Goal: Information Seeking & Learning: Learn about a topic

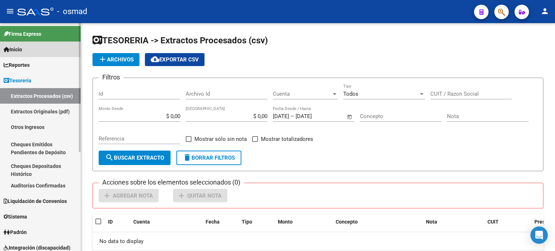
click at [20, 51] on span "Inicio" at bounding box center [13, 49] width 18 height 8
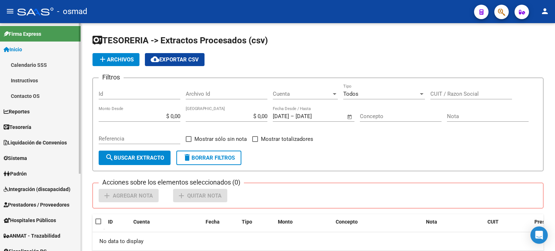
click at [24, 80] on link "Instructivos" at bounding box center [40, 81] width 81 height 16
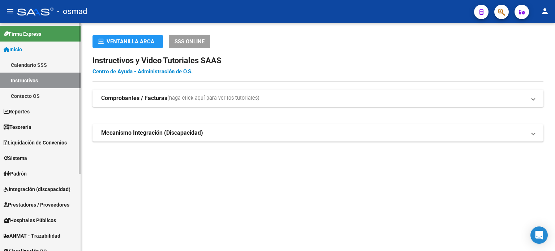
click at [24, 93] on link "Contacto OS" at bounding box center [40, 96] width 81 height 16
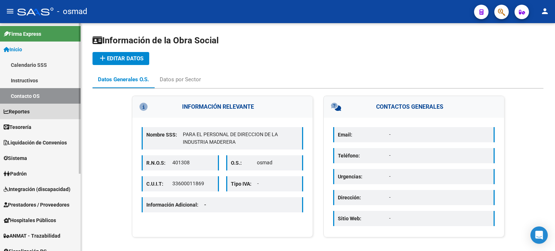
click at [25, 114] on span "Reportes" at bounding box center [17, 112] width 26 height 8
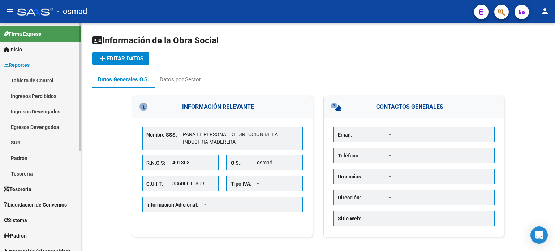
click at [29, 94] on link "Ingresos Percibidos" at bounding box center [40, 96] width 81 height 16
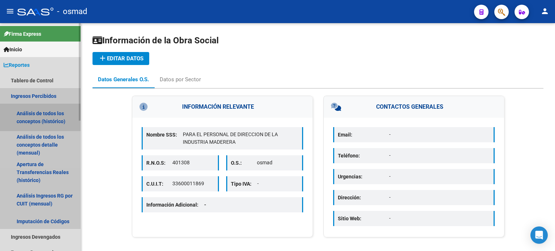
click at [35, 111] on link "Análisis de todos los conceptos (histórico)" at bounding box center [40, 117] width 81 height 27
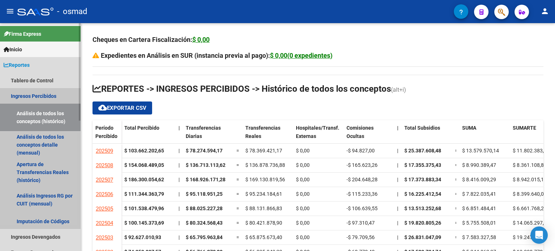
click at [36, 93] on link "Ingresos Percibidos" at bounding box center [40, 96] width 81 height 16
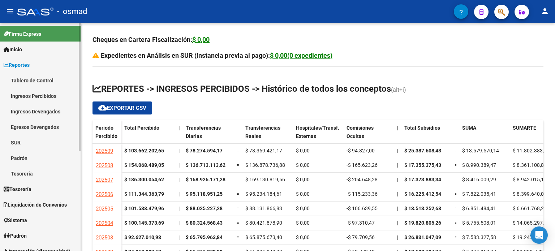
click at [35, 110] on link "Ingresos Devengados" at bounding box center [40, 112] width 81 height 16
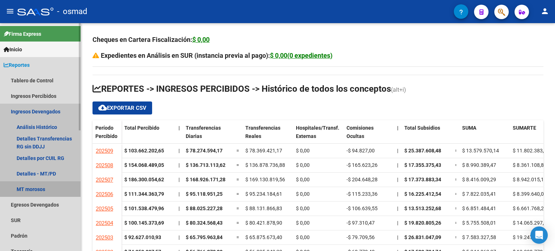
click at [33, 189] on link "MT morosos" at bounding box center [40, 189] width 81 height 16
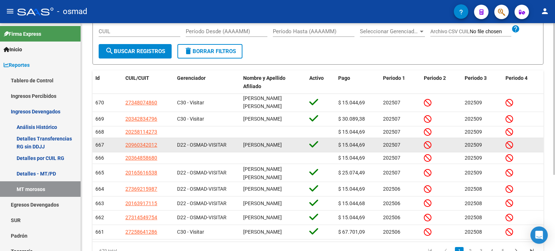
scroll to position [114, 0]
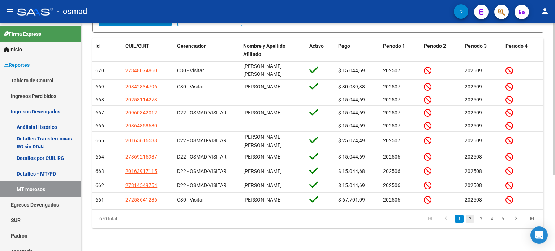
click at [468, 218] on link "2" at bounding box center [469, 219] width 9 height 8
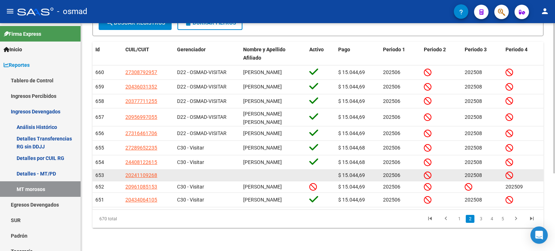
scroll to position [117, 0]
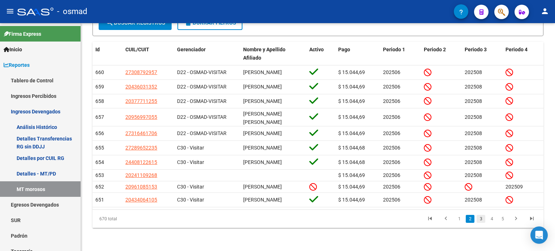
click at [480, 219] on link "3" at bounding box center [480, 219] width 9 height 8
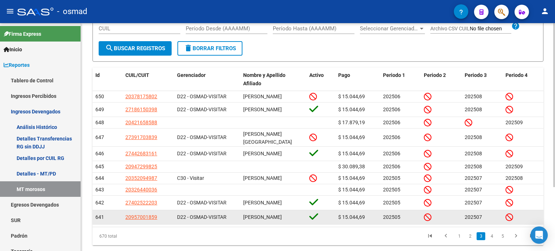
scroll to position [89, 0]
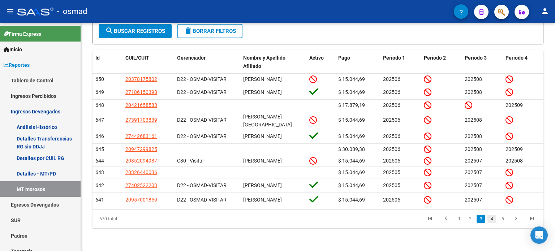
click at [494, 220] on link "4" at bounding box center [491, 219] width 9 height 8
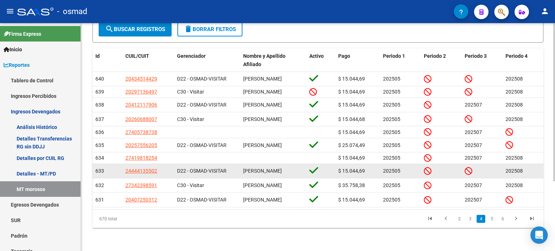
scroll to position [101, 0]
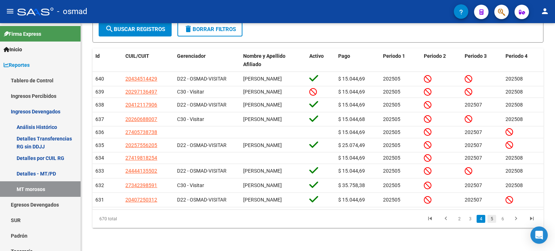
click at [492, 221] on link "5" at bounding box center [491, 219] width 9 height 8
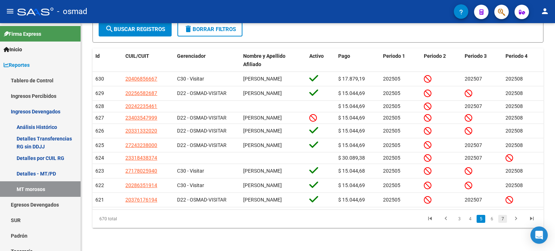
click at [503, 223] on link "7" at bounding box center [502, 219] width 9 height 8
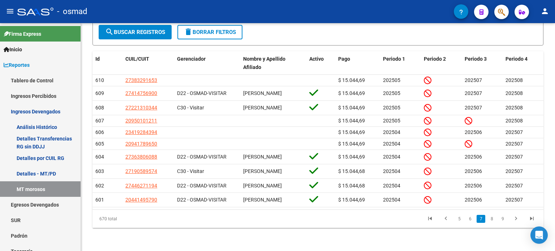
scroll to position [94, 0]
click at [429, 217] on icon "go to first page" at bounding box center [429, 219] width 9 height 9
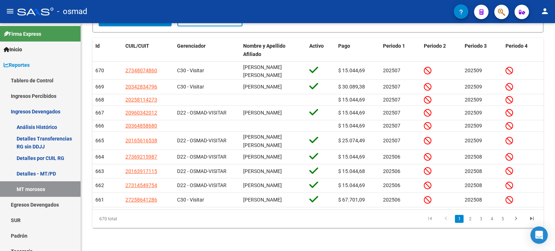
scroll to position [114, 0]
click at [470, 218] on link "2" at bounding box center [469, 219] width 9 height 8
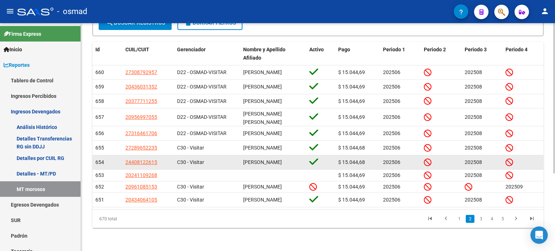
scroll to position [117, 0]
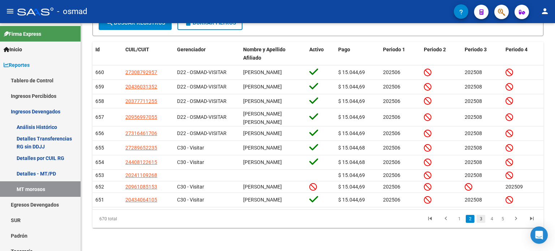
click at [480, 218] on link "3" at bounding box center [480, 219] width 9 height 8
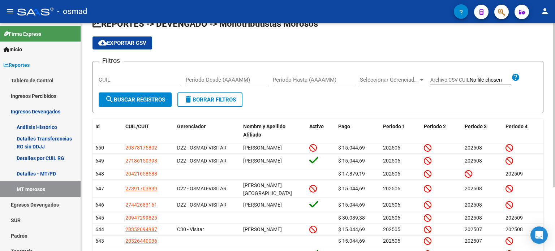
scroll to position [89, 0]
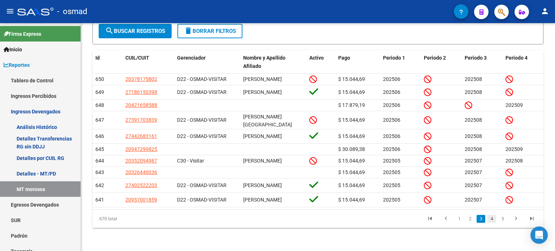
click at [490, 217] on link "4" at bounding box center [491, 219] width 9 height 8
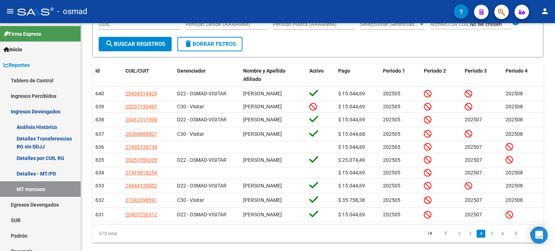
scroll to position [90, 0]
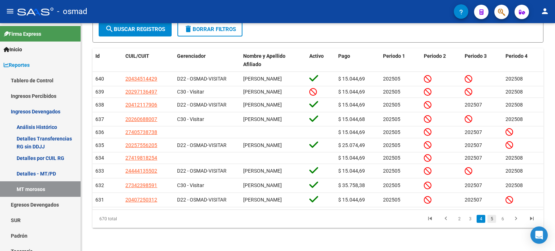
click at [494, 223] on link "5" at bounding box center [491, 219] width 9 height 8
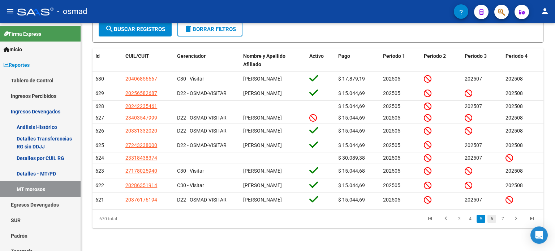
click at [490, 223] on link "6" at bounding box center [491, 219] width 9 height 8
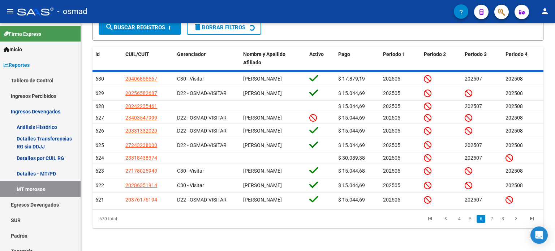
scroll to position [91, 0]
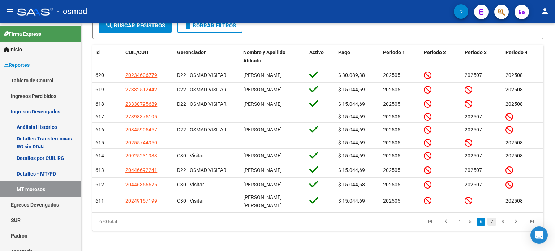
click at [491, 226] on link "7" at bounding box center [491, 222] width 9 height 8
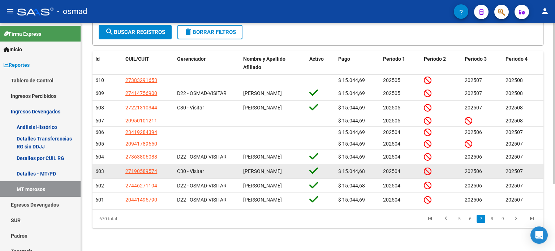
scroll to position [94, 0]
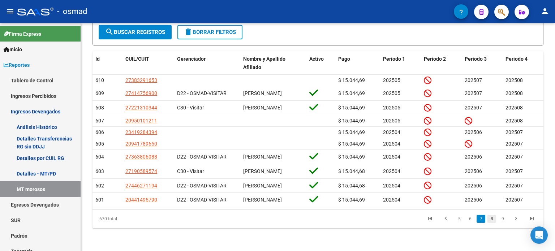
click at [491, 218] on link "8" at bounding box center [491, 219] width 9 height 8
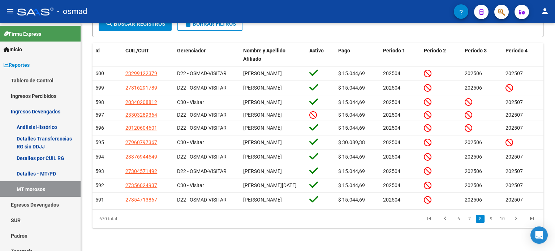
scroll to position [112, 0]
click at [514, 217] on icon "go to next page" at bounding box center [515, 219] width 9 height 9
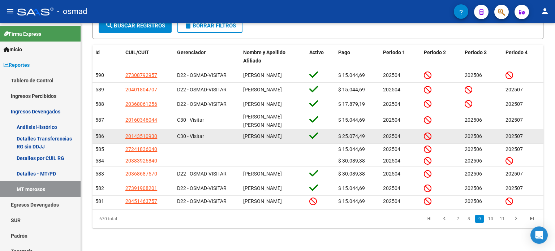
scroll to position [0, 0]
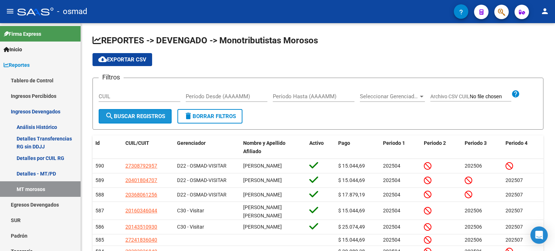
click at [139, 114] on span "search Buscar Registros" at bounding box center [135, 116] width 60 height 6
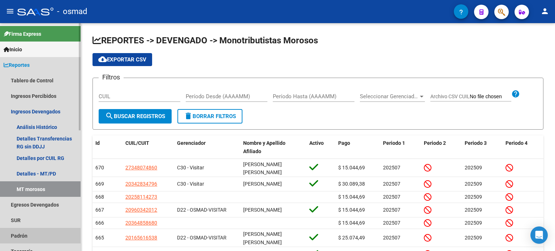
click at [27, 237] on link "Padrón" at bounding box center [40, 236] width 81 height 16
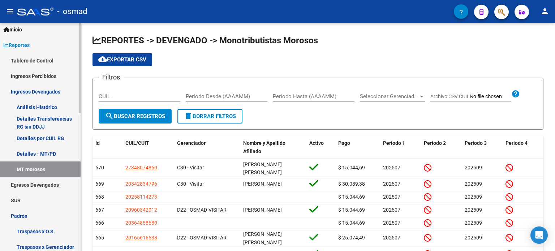
scroll to position [72, 0]
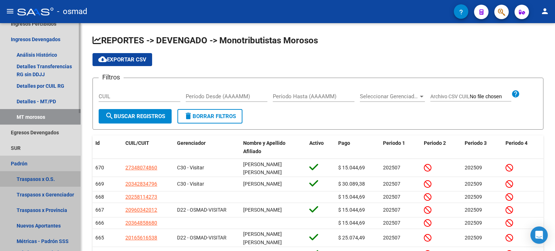
click at [36, 179] on link "Traspasos x O.S." at bounding box center [40, 179] width 81 height 16
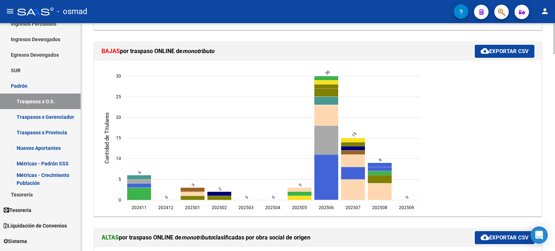
scroll to position [400, 0]
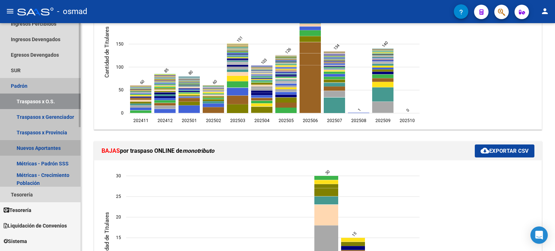
click at [54, 148] on link "Nuevos Aportantes" at bounding box center [40, 148] width 81 height 16
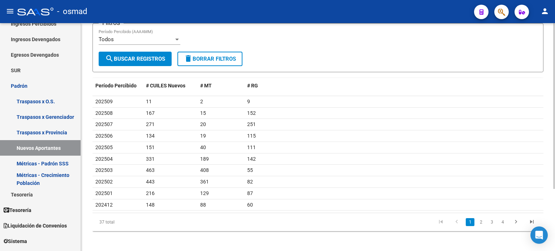
scroll to position [85, 0]
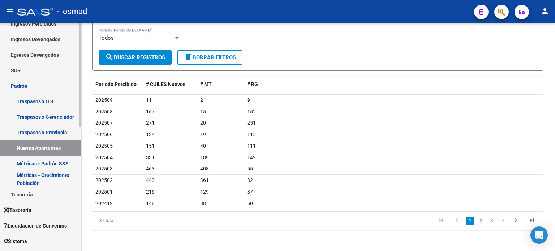
click at [49, 163] on link "Métricas - Padrón SSS" at bounding box center [40, 164] width 81 height 16
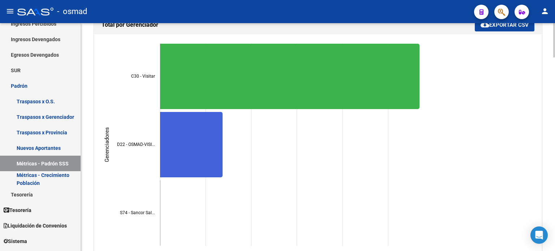
scroll to position [1285, 0]
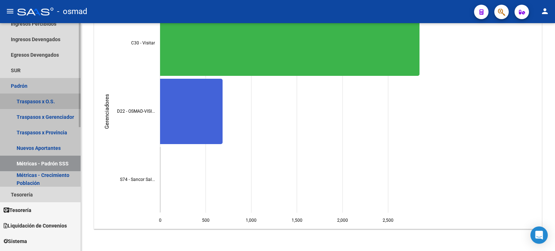
click at [28, 100] on link "Traspasos x O.S." at bounding box center [40, 102] width 81 height 16
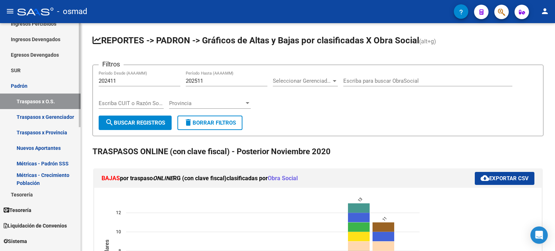
click at [52, 118] on link "Traspasos x Gerenciador" at bounding box center [40, 117] width 81 height 16
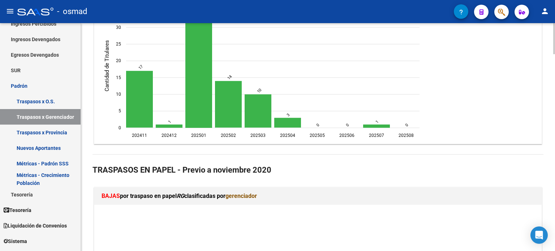
scroll to position [867, 0]
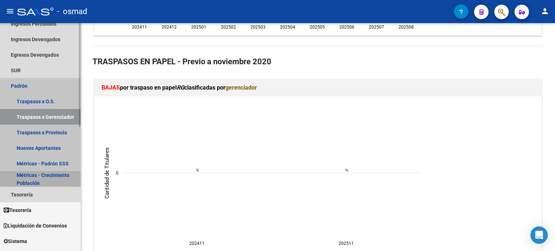
click at [46, 175] on link "Métricas - Crecimiento Población" at bounding box center [40, 179] width 81 height 16
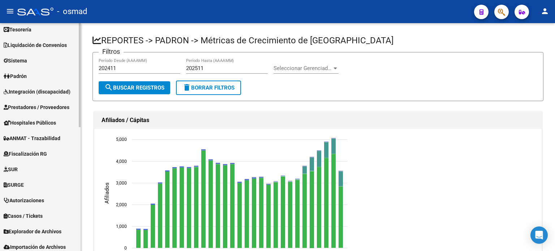
scroll to position [272, 0]
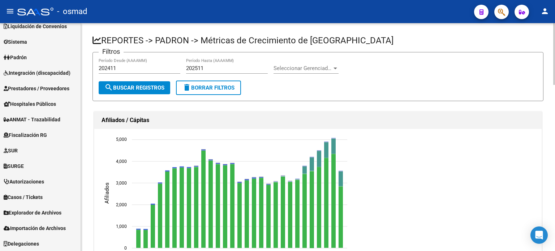
click at [511, 83] on form "Filtros 202411 Período Desde (AAAAMM) 202511 Período Hasta (AAAAMM) Seleccionar…" at bounding box center [317, 76] width 451 height 49
